Goal: Information Seeking & Learning: Learn about a topic

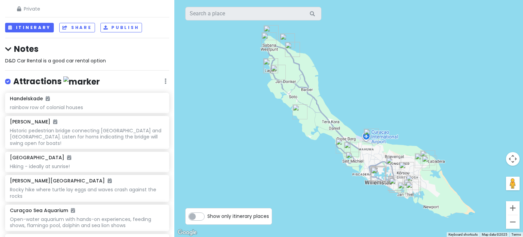
scroll to position [68, 0]
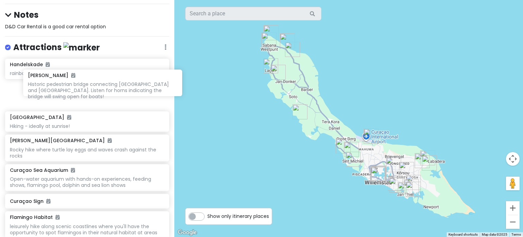
drag, startPoint x: 10, startPoint y: 81, endPoint x: 28, endPoint y: 84, distance: 18.2
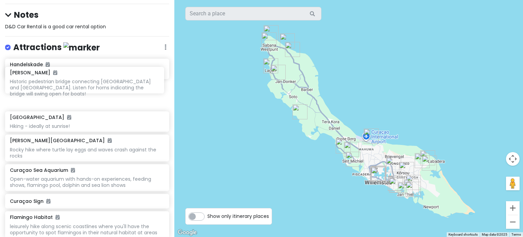
click at [71, 87] on div "Historic pedestrian bridge connecting [GEOGRAPHIC_DATA] and [GEOGRAPHIC_DATA]. …" at bounding box center [84, 87] width 149 height 19
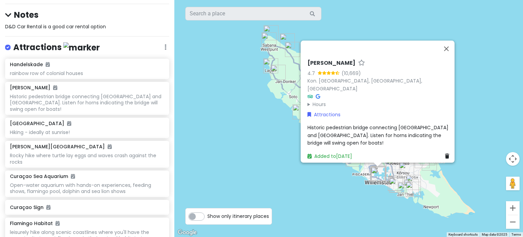
click at [346, 135] on div "Historic pedestrian bridge connecting [GEOGRAPHIC_DATA] and [GEOGRAPHIC_DATA]. …" at bounding box center [379, 135] width 144 height 23
click at [102, 152] on div "Rocky hike where turtle lay eggs and waves crash against the rocks" at bounding box center [87, 158] width 154 height 12
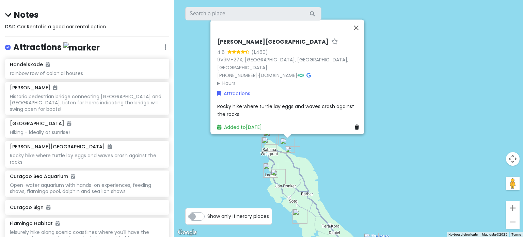
click at [285, 98] on div "Shete Boka National Park 4.6 (1,460) 9V9M+27X, Weg Naar Westpunt, Willemstad, C…" at bounding box center [289, 85] width 150 height 98
click at [286, 103] on span "Rocky hike where turtle lay eggs and waves crash against the rocks" at bounding box center [286, 110] width 138 height 14
click at [101, 182] on div "Open-water aquarium with hands-on experiences, feeding shows, flamingo pool, do…" at bounding box center [87, 188] width 154 height 12
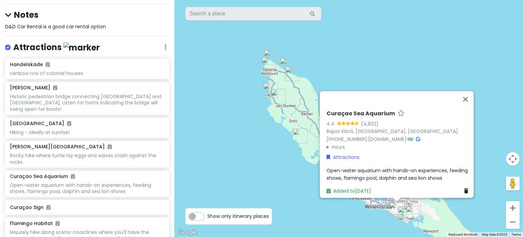
click at [349, 173] on span "Open-water aquarium with hands-on experiences, feeding shows, flamingo pool, do…" at bounding box center [397, 173] width 143 height 14
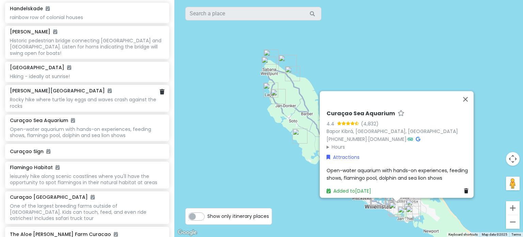
scroll to position [136, 0]
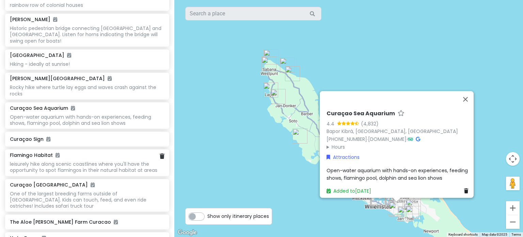
click at [89, 161] on div "leisurely hike along scenic coastlines where you'll have the opportunity to spo…" at bounding box center [87, 167] width 154 height 12
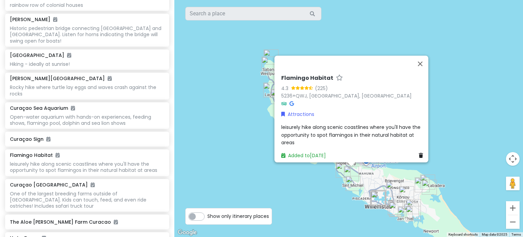
click at [327, 130] on span "leisurely hike along scenic coastlines where you'll have the opportunity to spo…" at bounding box center [351, 135] width 141 height 22
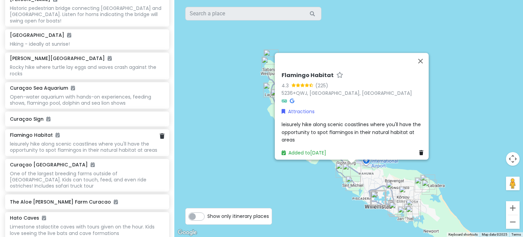
scroll to position [170, 0]
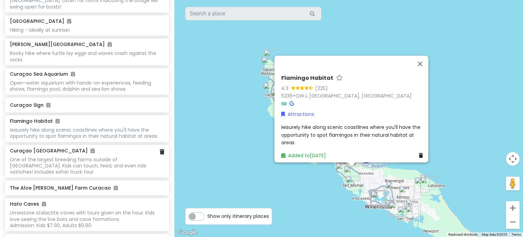
click at [81, 156] on div "One of the largest breeding farms outside of [GEOGRAPHIC_DATA]. Kids can touch,…" at bounding box center [87, 165] width 154 height 19
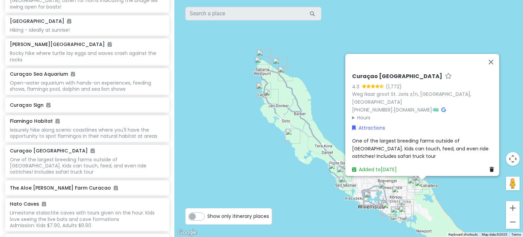
click at [373, 141] on span "One of the largest breeding farms outside of [GEOGRAPHIC_DATA]. Kids can touch,…" at bounding box center [421, 148] width 138 height 22
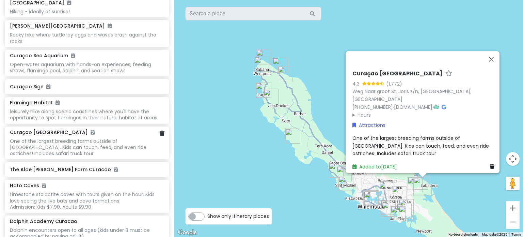
scroll to position [204, 0]
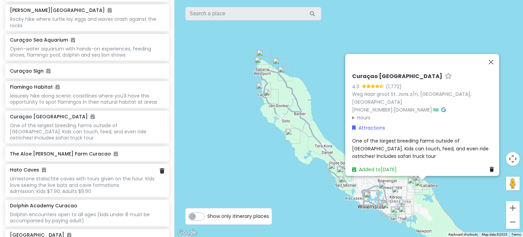
click at [101, 175] on div "Limestone stalactite caves with tours given on the hour. Kids love seeing the l…" at bounding box center [87, 184] width 154 height 19
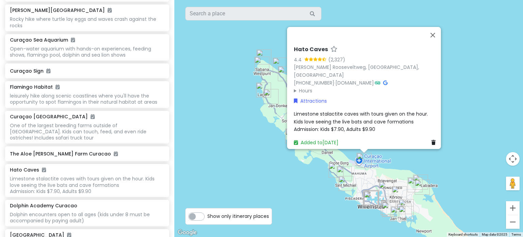
click at [321, 117] on span "Limestone stalactite caves with tours given on the hour. Kids love seeing the l…" at bounding box center [361, 121] width 135 height 22
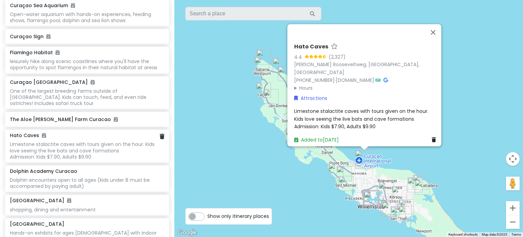
scroll to position [272, 0]
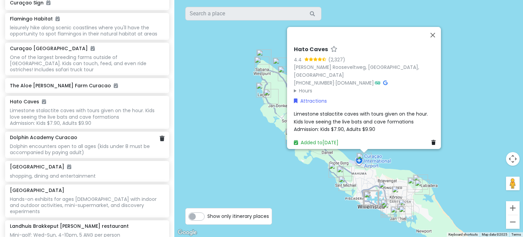
click at [78, 143] on div "Dolphin encounters open to all ages (kids under 8 must be accompanied by paying…" at bounding box center [87, 149] width 154 height 12
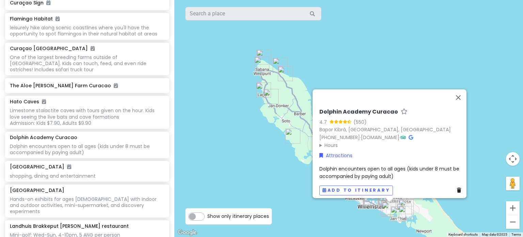
click at [346, 165] on span "Dolphin encounters open to all ages (kids under 8 must be accompanied by paying…" at bounding box center [389, 172] width 141 height 14
click at [104, 173] on div "shopping, dining and entertainment" at bounding box center [87, 176] width 154 height 6
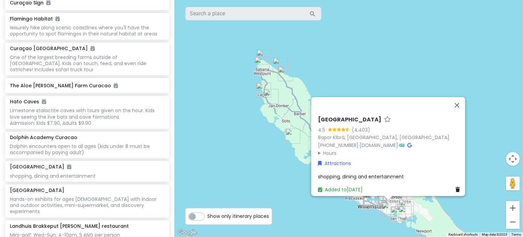
click at [390, 173] on span "shopping, dining and entertainment" at bounding box center [361, 176] width 86 height 7
click at [89, 196] on div "Hands-on exhibits for ages [DEMOGRAPHIC_DATA] with indoor and outdoor activitie…" at bounding box center [87, 205] width 154 height 19
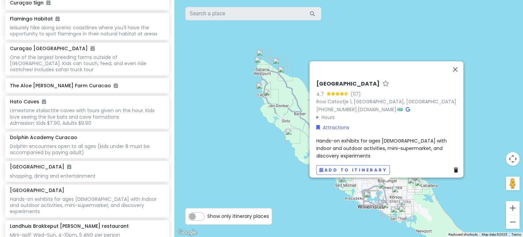
click at [344, 151] on span "Hands-on exhibits for ages [DEMOGRAPHIC_DATA] with indoor and outdoor activitie…" at bounding box center [382, 148] width 132 height 22
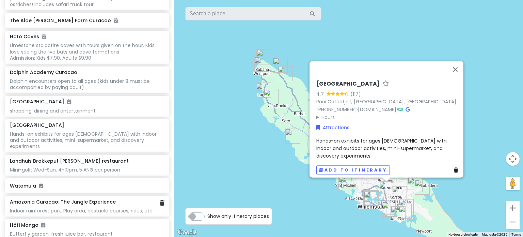
scroll to position [340, 0]
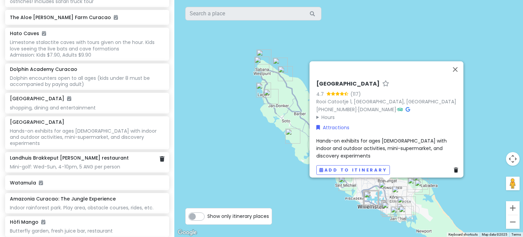
click at [81, 155] on h6 "Landhuis Brakkeput [PERSON_NAME] restaurant" at bounding box center [69, 158] width 119 height 6
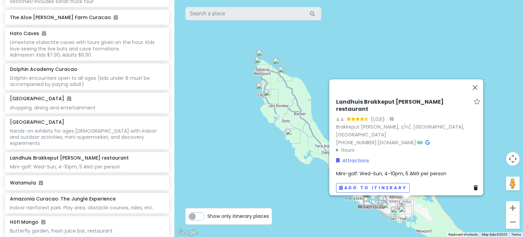
click at [367, 171] on span "Mini-golf: Wed-Sun, 4-10pm, 5 ANG per person" at bounding box center [391, 173] width 110 height 7
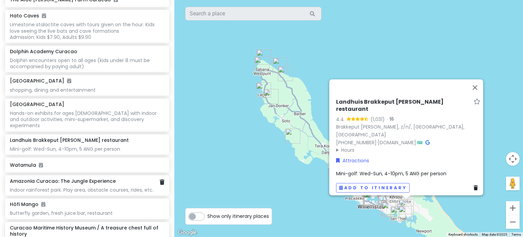
scroll to position [374, 0]
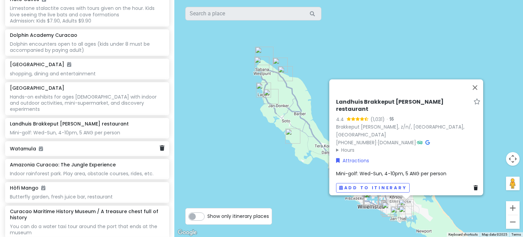
click at [67, 145] on h6 "Watamula" at bounding box center [84, 148] width 149 height 6
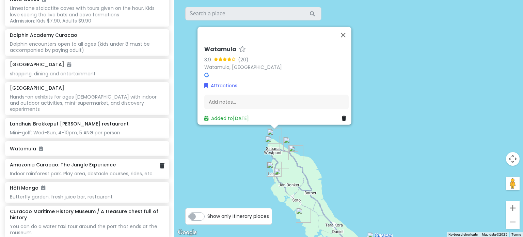
scroll to position [408, 0]
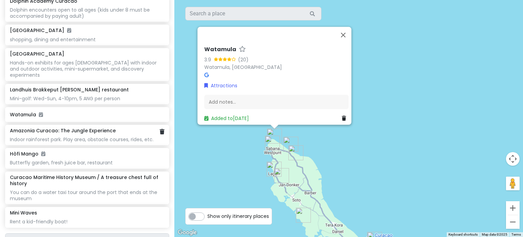
click at [84, 136] on div "Indoor rainforest park. Play area, obstacle courses, rides, etc." at bounding box center [87, 139] width 154 height 6
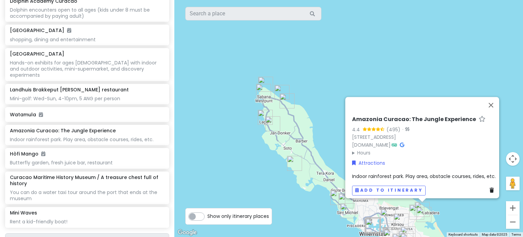
click at [414, 173] on span "Indoor rainforest park. Play area, obstacle courses, rides, etc." at bounding box center [424, 176] width 144 height 7
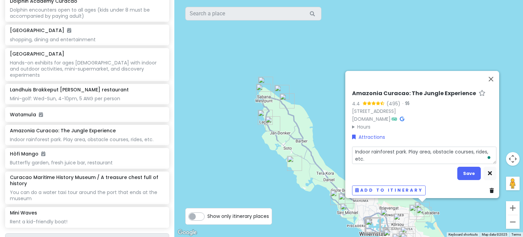
click at [401, 153] on textarea "Indoor rainforest park. Play area, obstacle courses, rides, etc." at bounding box center [424, 155] width 144 height 18
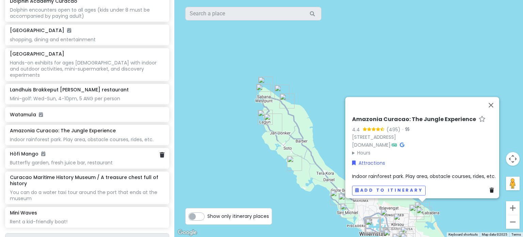
click at [91, 159] on div "Butterfly garden, fresh juice bar, restaurant" at bounding box center [87, 162] width 154 height 6
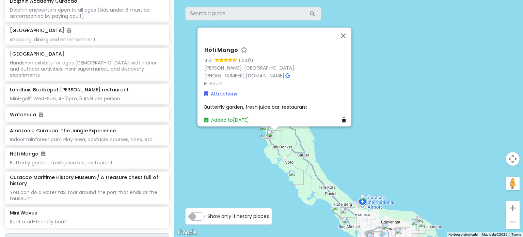
click at [262, 104] on span "Butterfly garden, fresh juice bar, restaurant" at bounding box center [255, 106] width 103 height 7
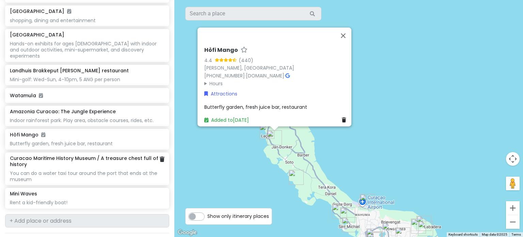
scroll to position [443, 0]
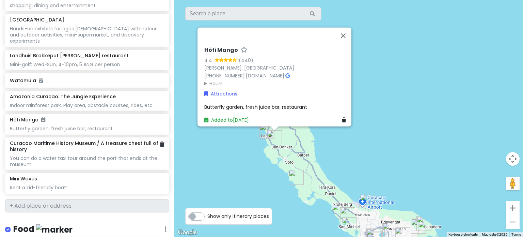
click at [81, 155] on div "You can do a water taxi tour around the port that ends at the museum" at bounding box center [87, 161] width 154 height 12
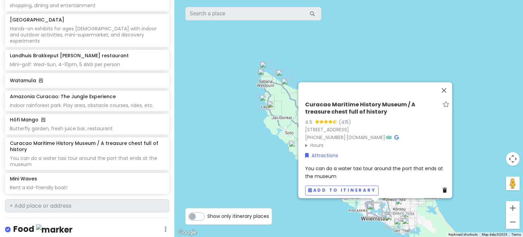
click at [362, 165] on span "You can do a water taxi tour around the port that ends at the museum" at bounding box center [374, 172] width 139 height 14
click at [110, 175] on div "Mini Waves" at bounding box center [87, 178] width 154 height 6
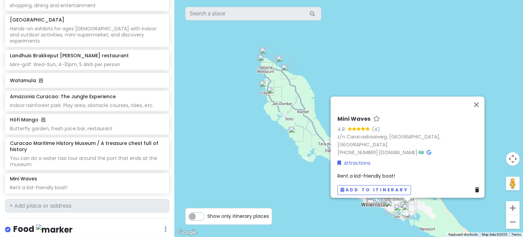
click at [381, 175] on span "Rent a kid-friendly boat!" at bounding box center [366, 175] width 58 height 7
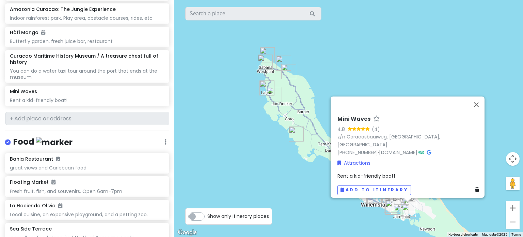
scroll to position [545, 0]
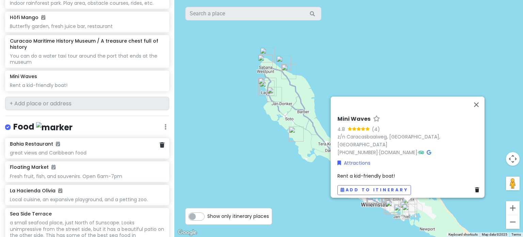
click at [67, 149] on div "great views and Caribbean food" at bounding box center [87, 152] width 154 height 6
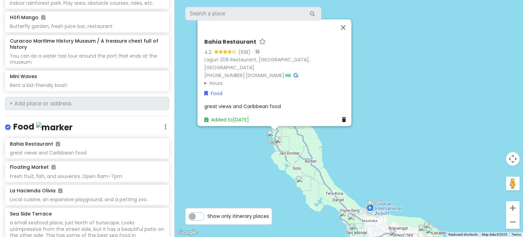
click at [257, 103] on span "great views and Caribbean food" at bounding box center [242, 106] width 77 height 7
type textarea "x"
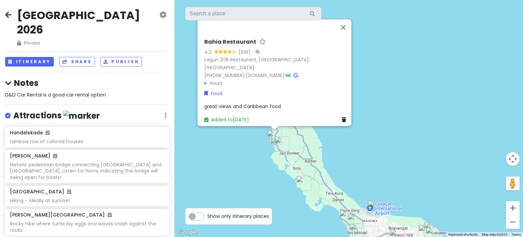
scroll to position [545, 0]
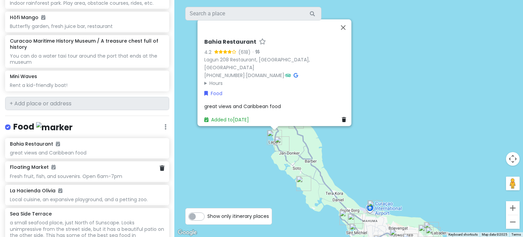
click at [69, 173] on div "Fresh fruit, fish, and souvenirs. Open 6am-7pm" at bounding box center [87, 176] width 154 height 6
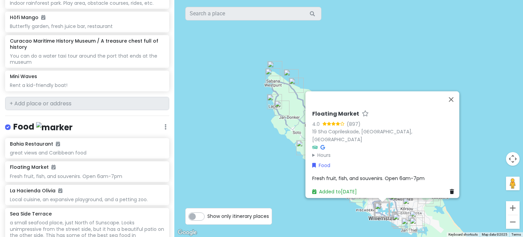
click at [370, 175] on span "Fresh fruit, fish, and souvenirs. Open 6am-7pm" at bounding box center [368, 178] width 112 height 7
click at [57, 196] on div "Local cuisine, an expansive playground, and a petting zoo." at bounding box center [87, 199] width 154 height 6
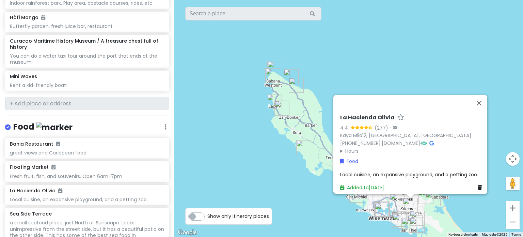
click at [387, 171] on span "Local cuisine, an expansive playground, and a petting zoo." at bounding box center [409, 174] width 138 height 7
click at [95, 219] on div "a small seafood place, just North of Sunscape. Looks unimpressive from the stre…" at bounding box center [87, 231] width 154 height 25
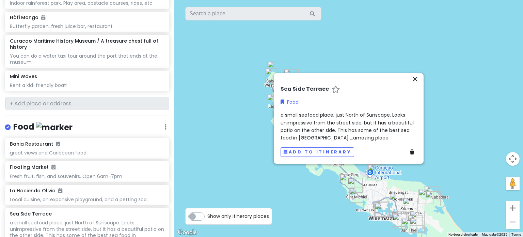
click at [327, 128] on span "a small seafood place, just North of Sunscape. Looks unimpressive from the stre…" at bounding box center [347, 126] width 134 height 30
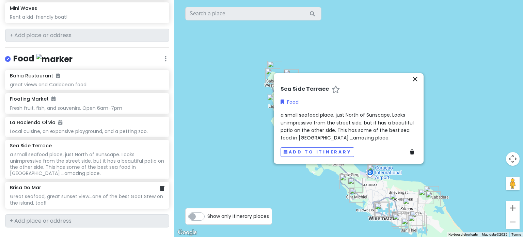
click at [84, 193] on div "Great seafood, great sunset view…one of the best Goat Stew on the island, too!!" at bounding box center [87, 199] width 154 height 12
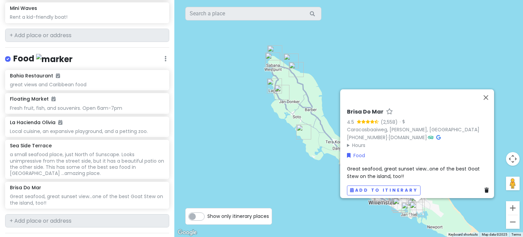
click at [378, 165] on span "Great seafood, great sunset view…one of the best Goat Stew on the island, too!!" at bounding box center [414, 172] width 134 height 14
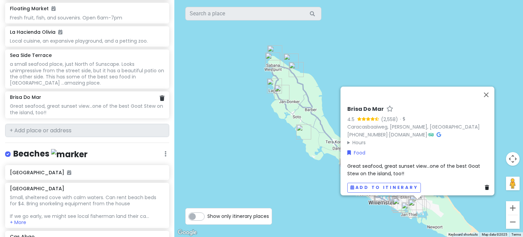
scroll to position [715, 0]
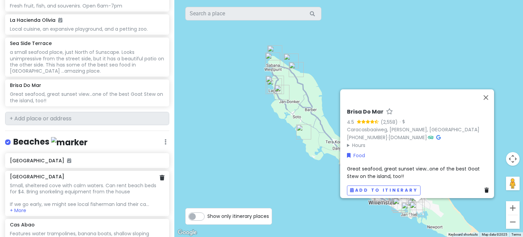
click at [50, 182] on div "Small, sheltered cove with calm waters. Can rent beach beds for $4. Bring snork…" at bounding box center [87, 194] width 154 height 25
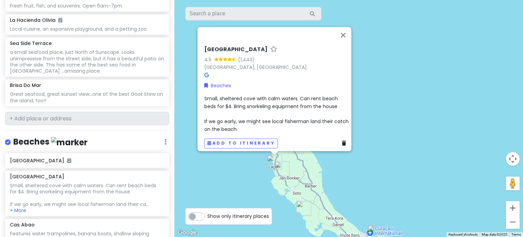
click at [272, 103] on span "Small, sheltered cove with calm waters. Can rent beach beds for $4. Bring snork…" at bounding box center [277, 113] width 146 height 37
click at [72, 230] on div "Features water trampolines, banana boats, shallow sloping beach, restaurant and…" at bounding box center [87, 236] width 154 height 12
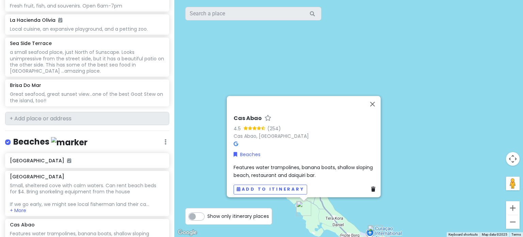
click at [277, 165] on span "Features water trampolines, banana boats, shallow sloping beach, restaurant and…" at bounding box center [304, 171] width 141 height 14
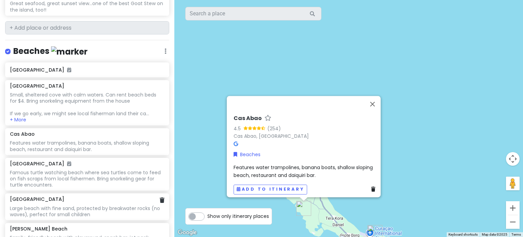
scroll to position [817, 0]
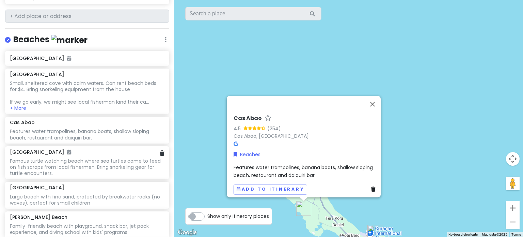
click at [70, 158] on div "Famous turtle watching beach where sea turtles come to feed on fish scraps from…" at bounding box center [87, 167] width 154 height 19
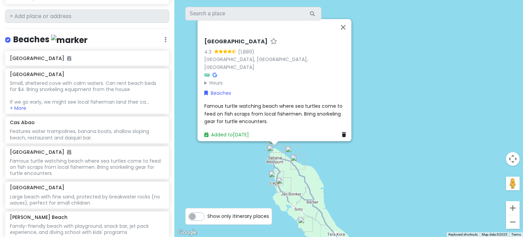
click at [246, 117] on span "Famous turtle watching beach where sea turtles come to feed on fish scraps from…" at bounding box center [274, 113] width 140 height 22
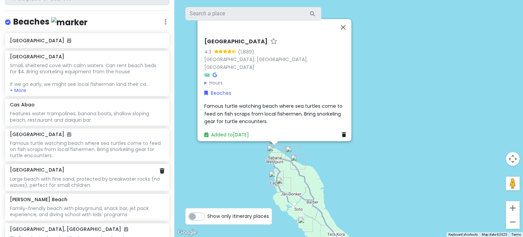
scroll to position [851, 0]
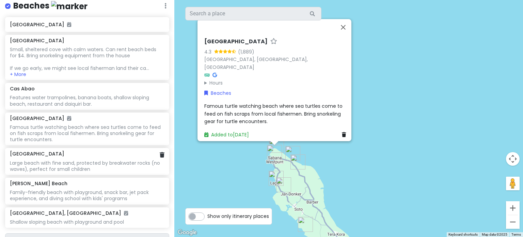
click at [71, 150] on div "[GEOGRAPHIC_DATA]" at bounding box center [87, 153] width 154 height 6
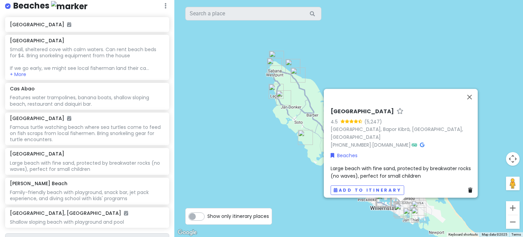
click at [372, 168] on div "Large beach with fine sand, protected by breakwater rocks (no waves), perfect f…" at bounding box center [403, 171] width 144 height 15
type textarea "x"
